Goal: Check status: Check status

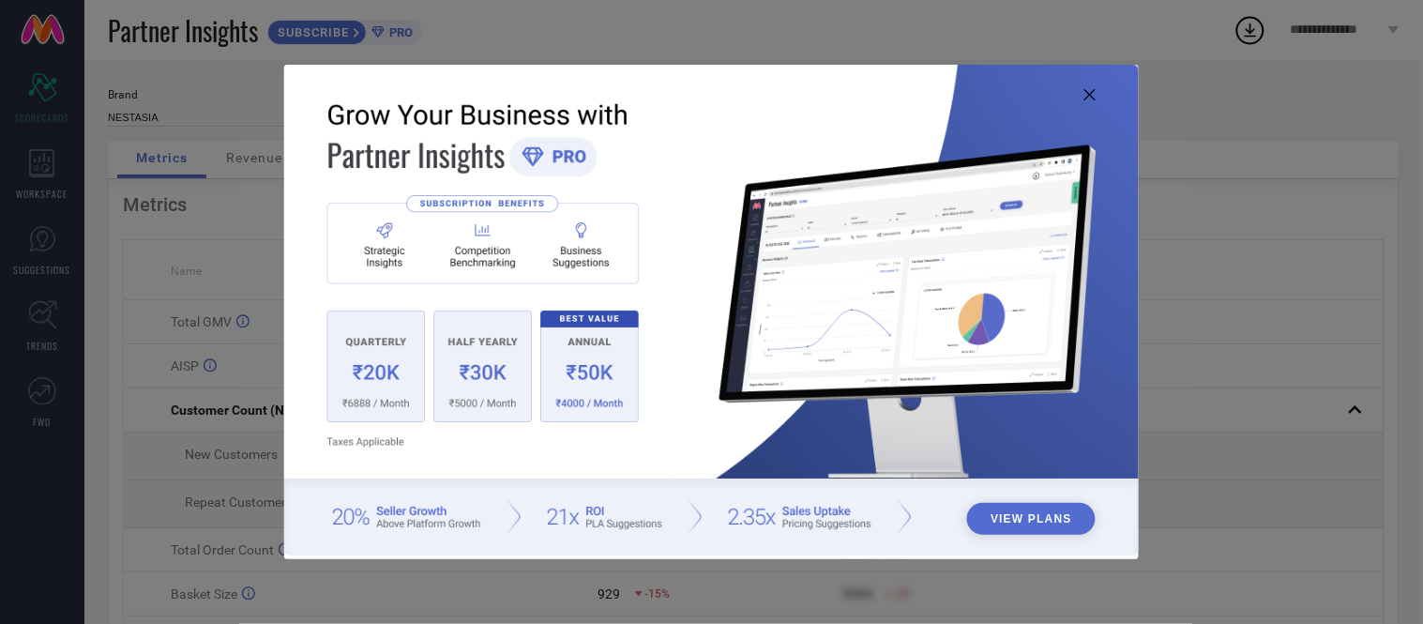
click at [1094, 98] on icon at bounding box center [1089, 94] width 11 height 11
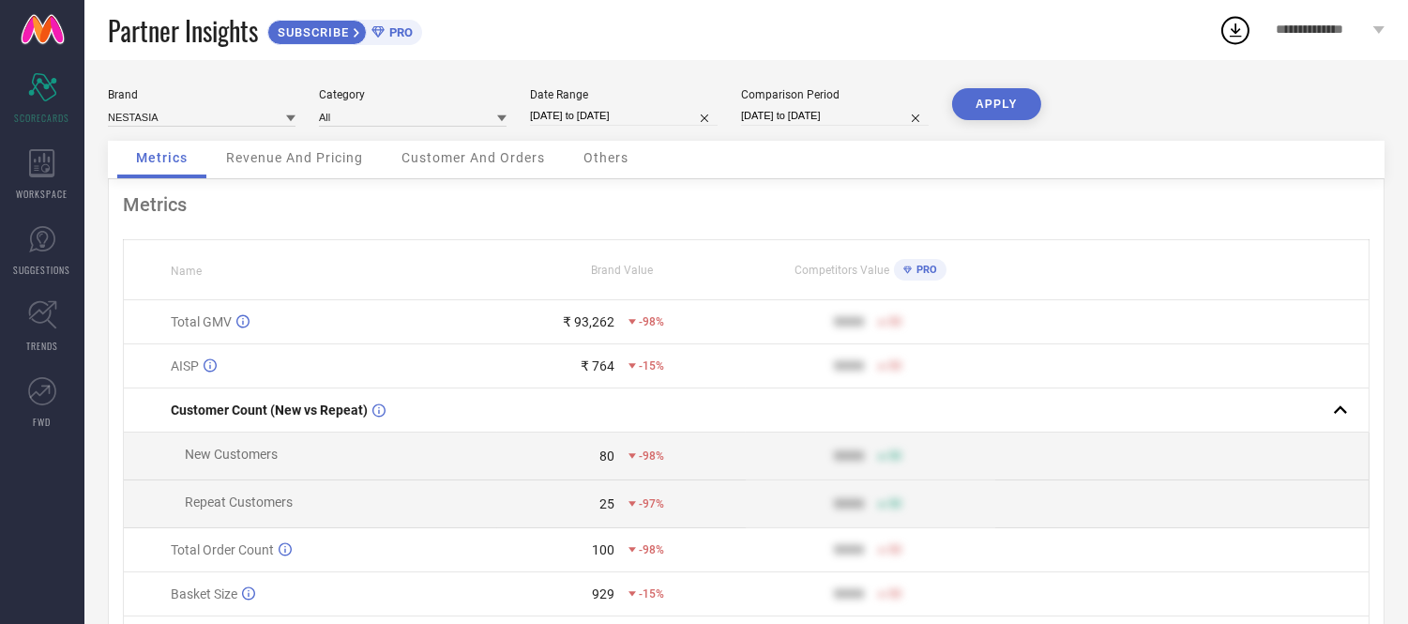
select select "8"
select select "2025"
select select "9"
select select "2025"
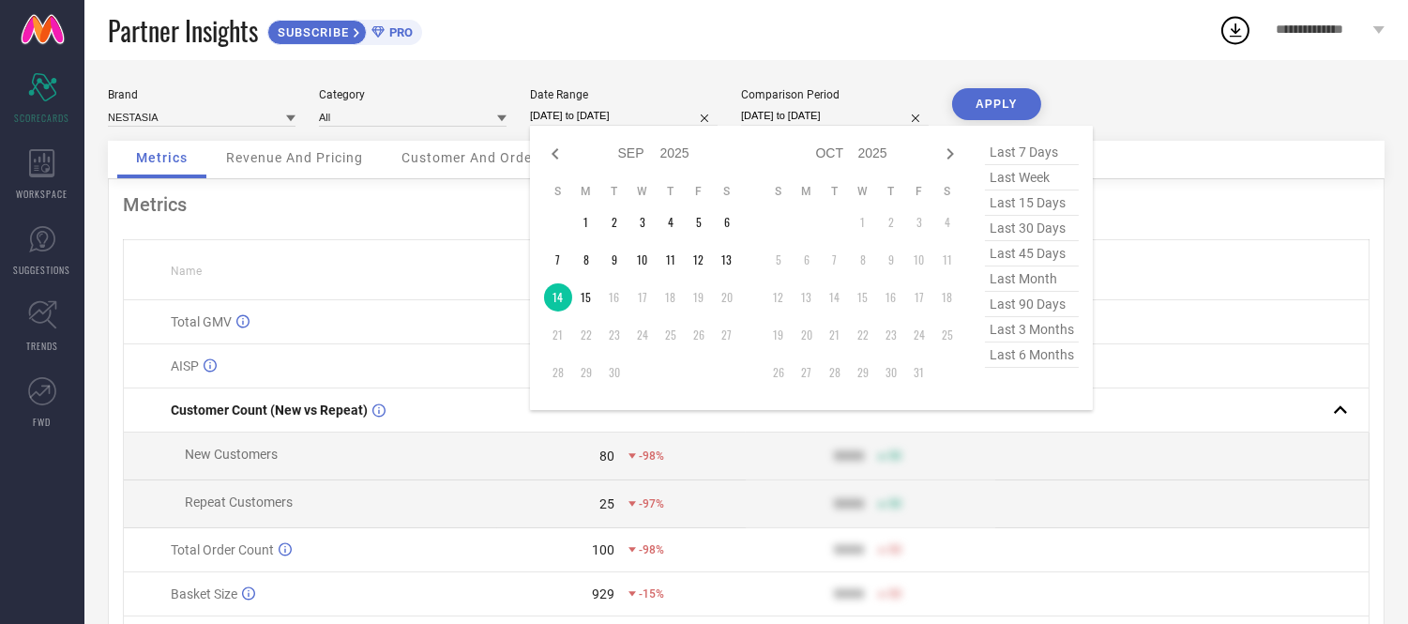
click at [649, 122] on input "[DATE] to [DATE]" at bounding box center [624, 116] width 188 height 20
click at [563, 303] on td "14" at bounding box center [558, 297] width 28 height 28
type input "[DATE] to [DATE]"
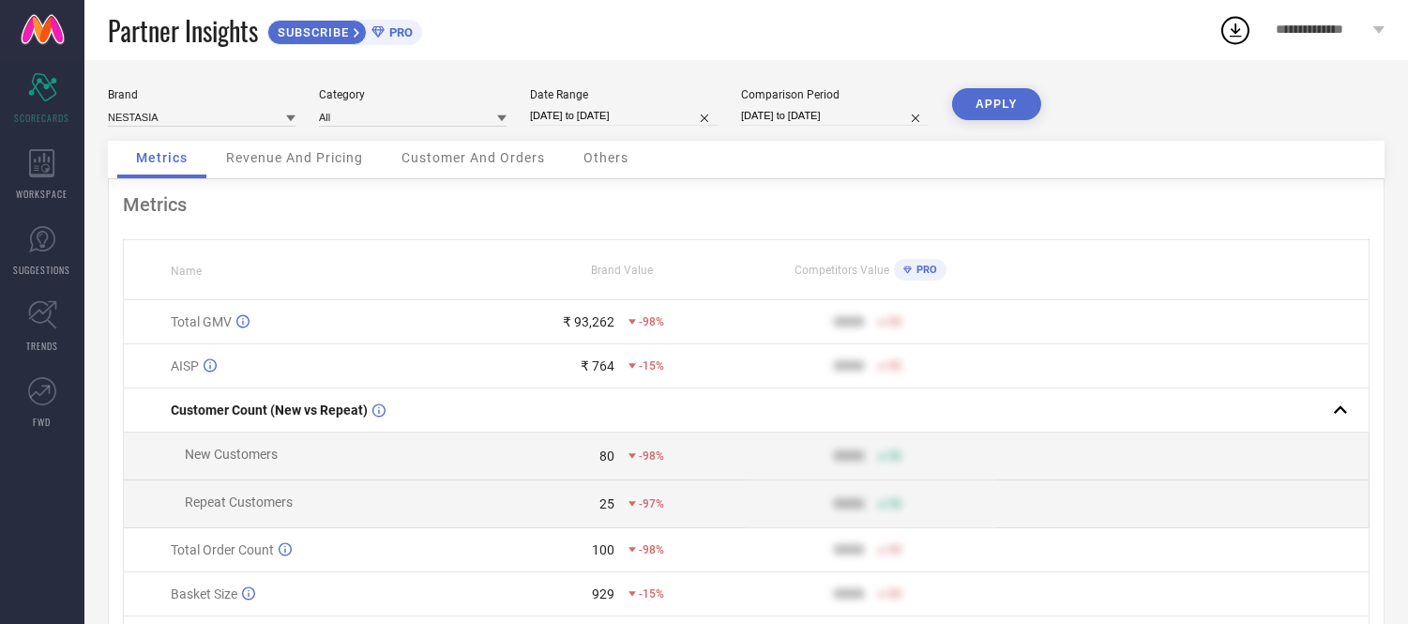
click at [1014, 97] on button "APPLY" at bounding box center [996, 104] width 89 height 32
click at [620, 162] on span "Others" at bounding box center [605, 157] width 45 height 15
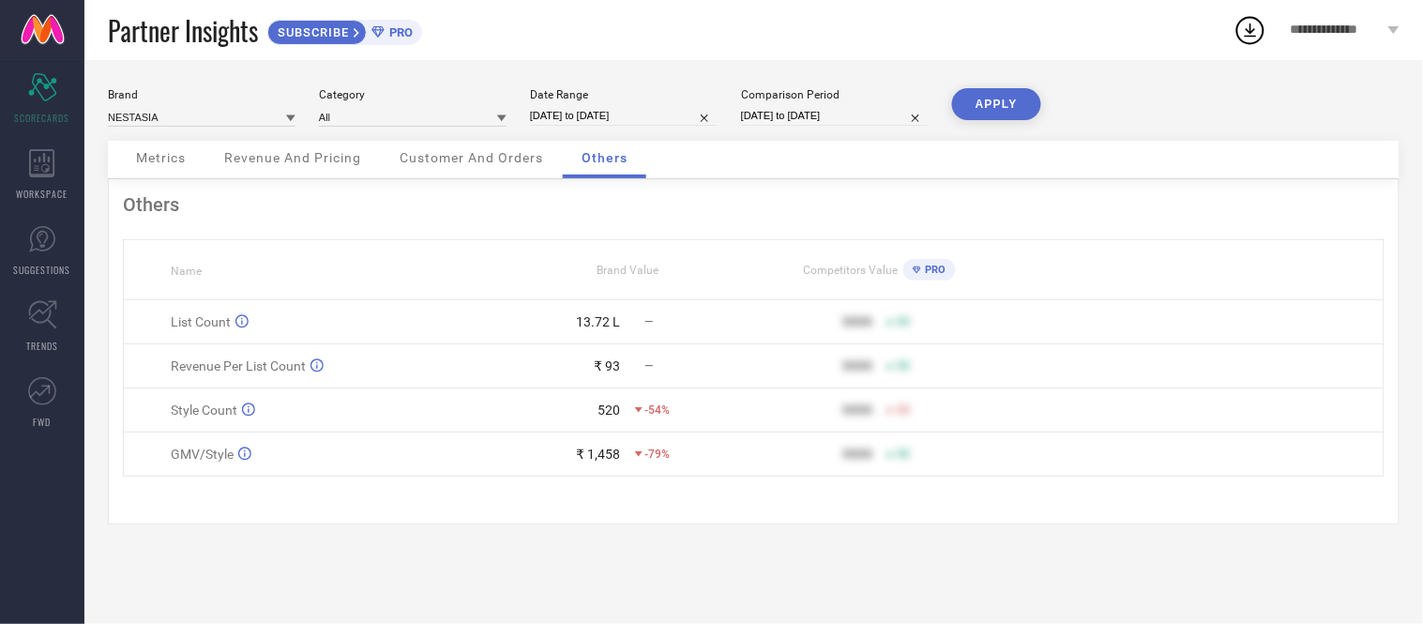
select select "8"
select select "2025"
select select "9"
select select "2025"
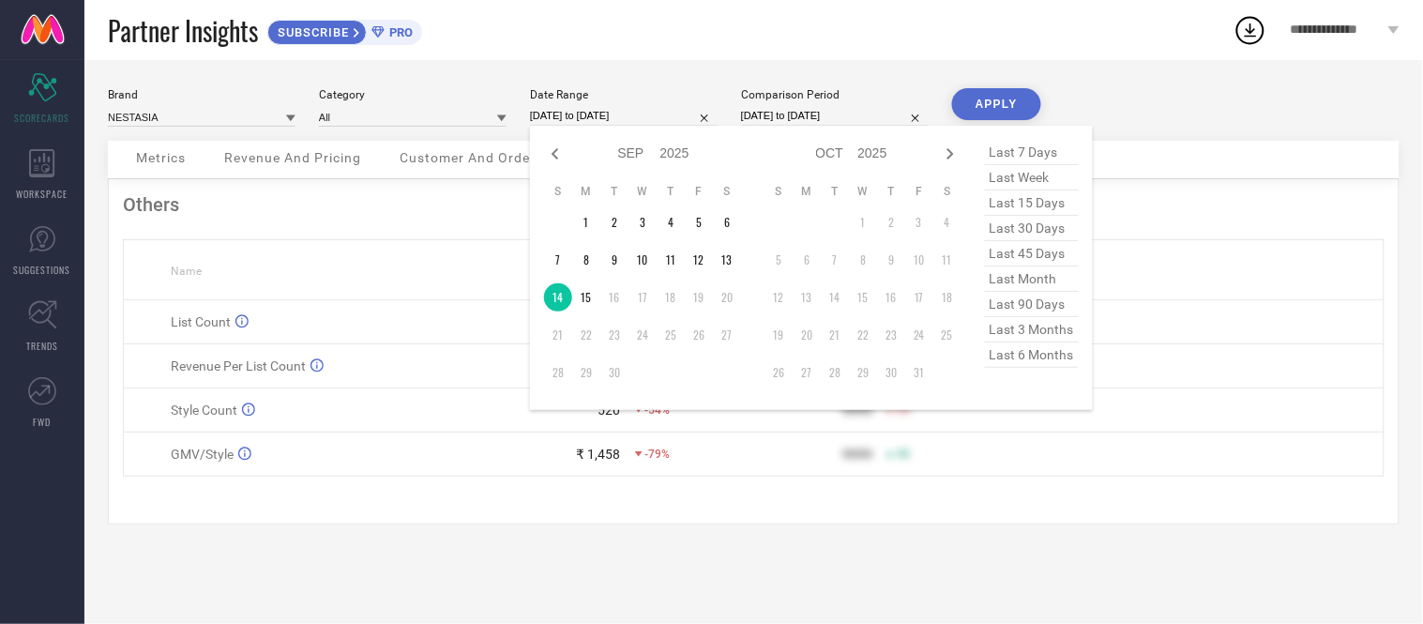
click at [671, 107] on input "[DATE] to [DATE]" at bounding box center [624, 116] width 188 height 20
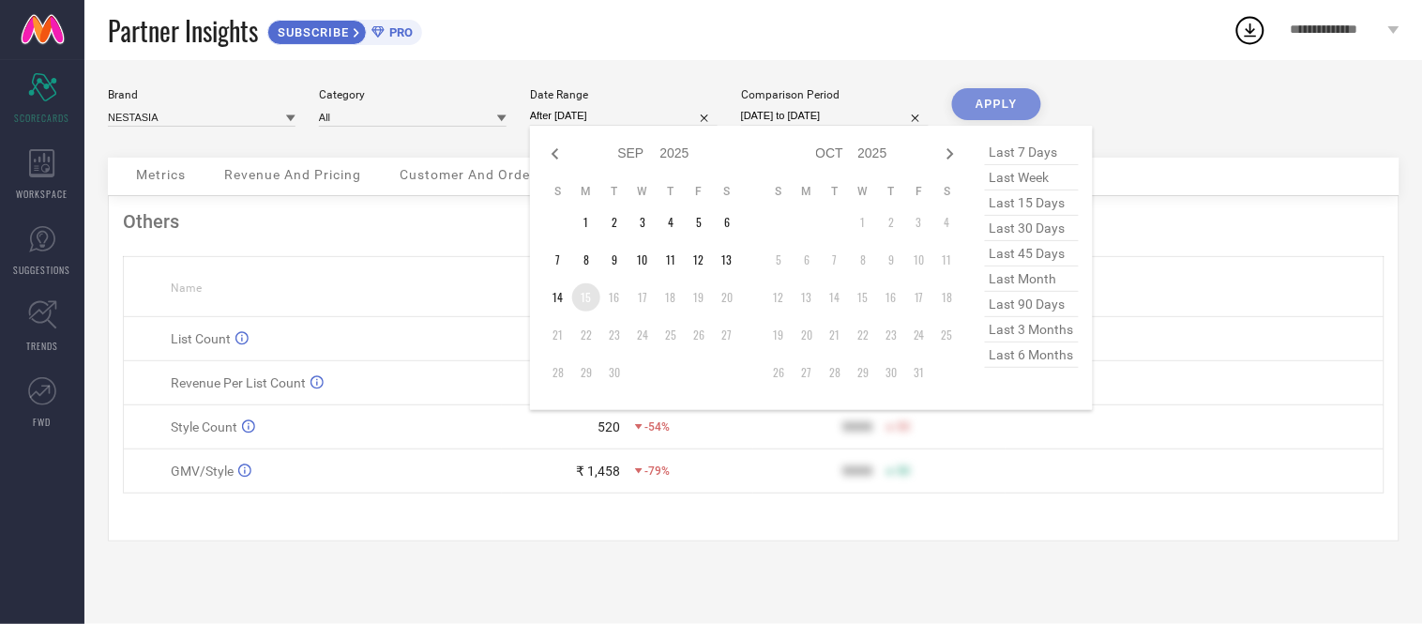
click at [595, 301] on td "15" at bounding box center [586, 297] width 28 height 28
type input "[DATE] to [DATE]"
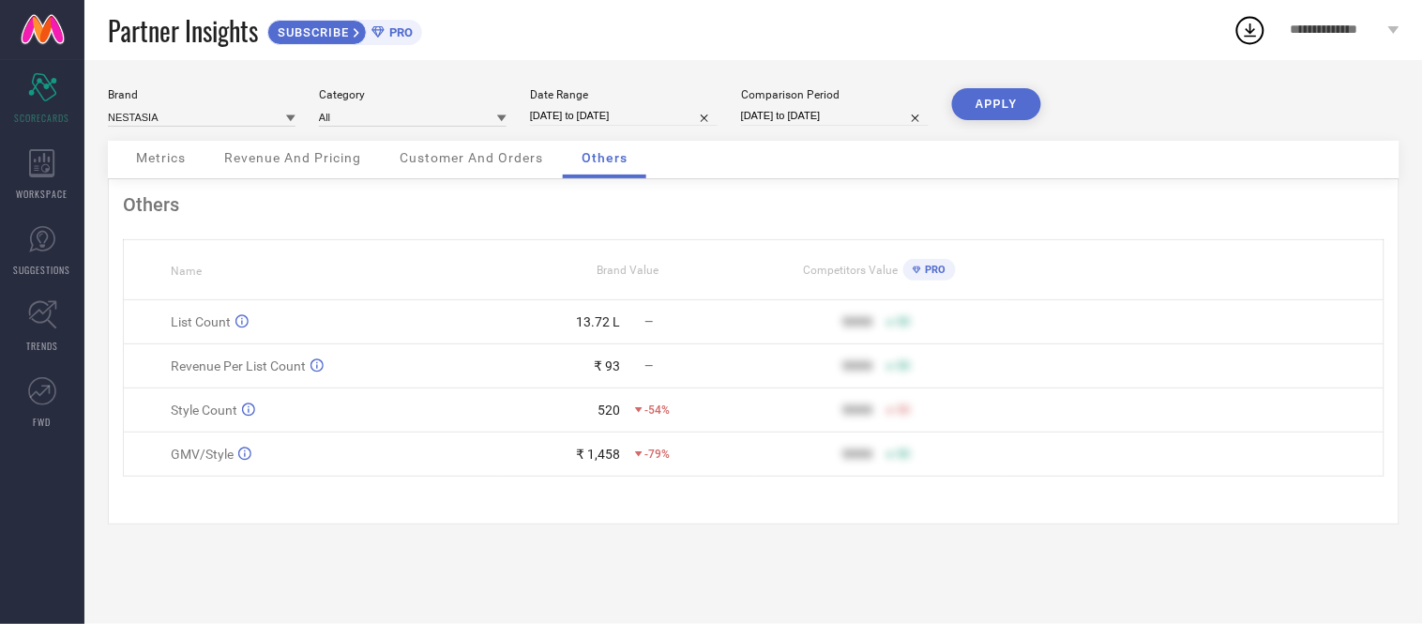
click at [985, 104] on button "APPLY" at bounding box center [996, 104] width 89 height 32
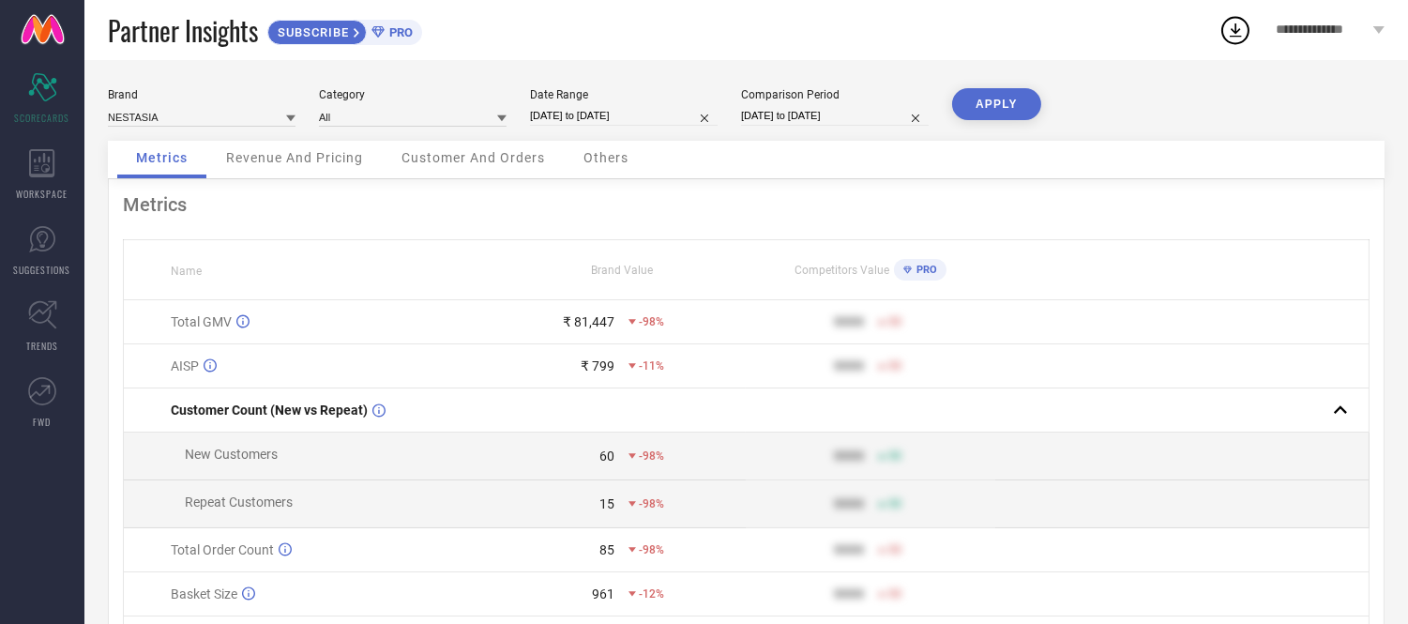
click at [1020, 107] on button "APPLY" at bounding box center [996, 104] width 89 height 32
click at [596, 159] on span "Others" at bounding box center [605, 157] width 45 height 15
